Goal: Book appointment/travel/reservation

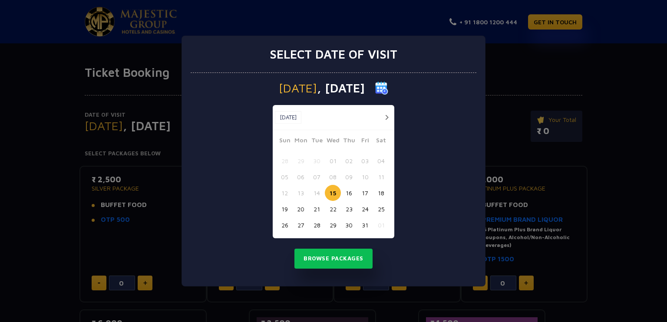
click at [335, 208] on button "22" at bounding box center [333, 209] width 16 height 16
click at [329, 259] on button "Browse Packages" at bounding box center [333, 259] width 78 height 20
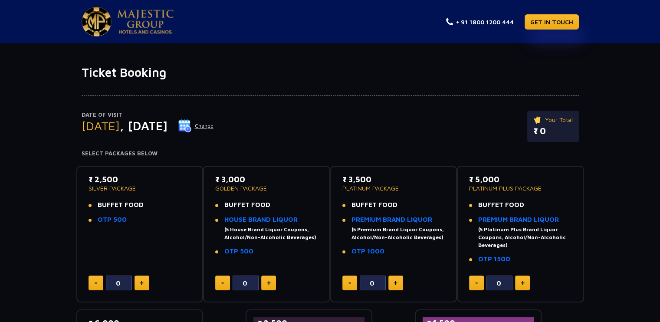
drag, startPoint x: 396, startPoint y: 283, endPoint x: 373, endPoint y: 278, distance: 23.7
click at [396, 283] on img at bounding box center [396, 283] width 4 height 4
click at [397, 283] on img at bounding box center [396, 283] width 4 height 4
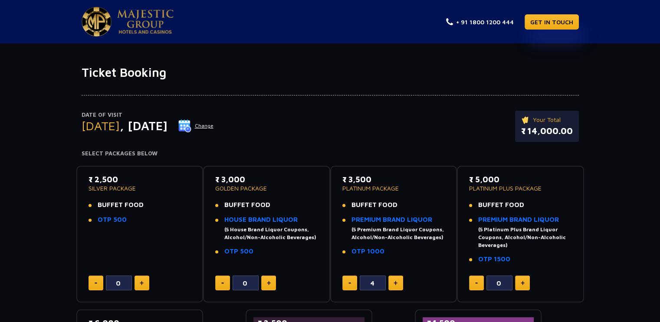
click at [397, 283] on img at bounding box center [396, 283] width 4 height 4
type input "6"
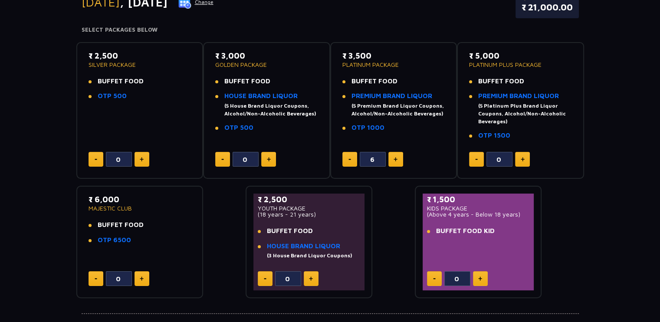
scroll to position [142, 0]
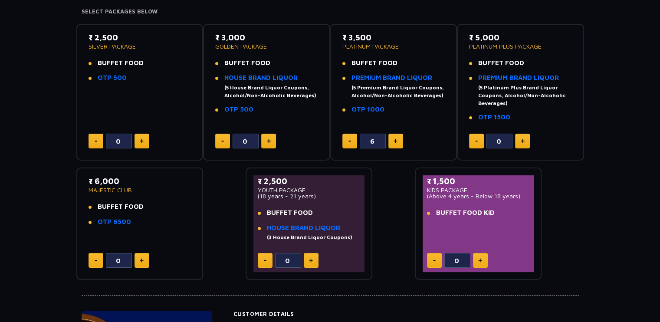
click at [481, 262] on img at bounding box center [480, 260] width 4 height 4
type input "1"
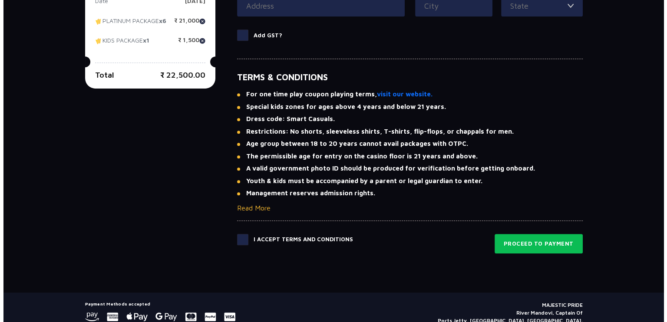
scroll to position [578, 0]
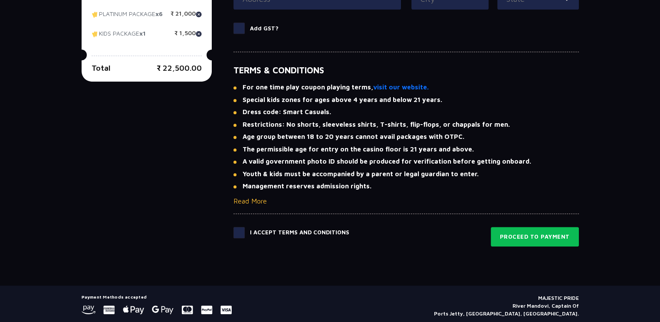
click at [254, 201] on button "Read More" at bounding box center [250, 201] width 33 height 10
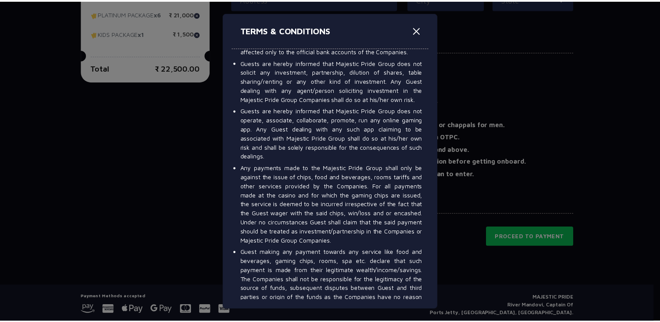
scroll to position [4445, 0]
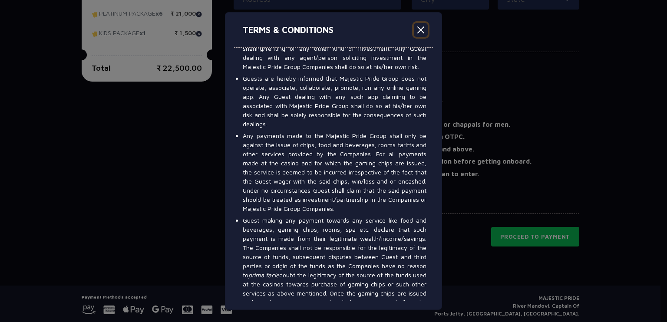
click at [418, 27] on button "Close" at bounding box center [421, 30] width 14 height 14
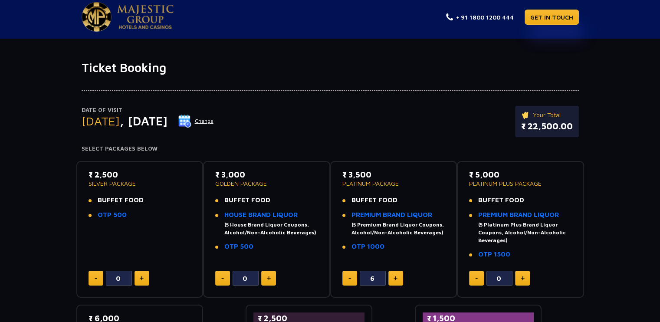
scroll to position [0, 0]
